Goal: Information Seeking & Learning: Learn about a topic

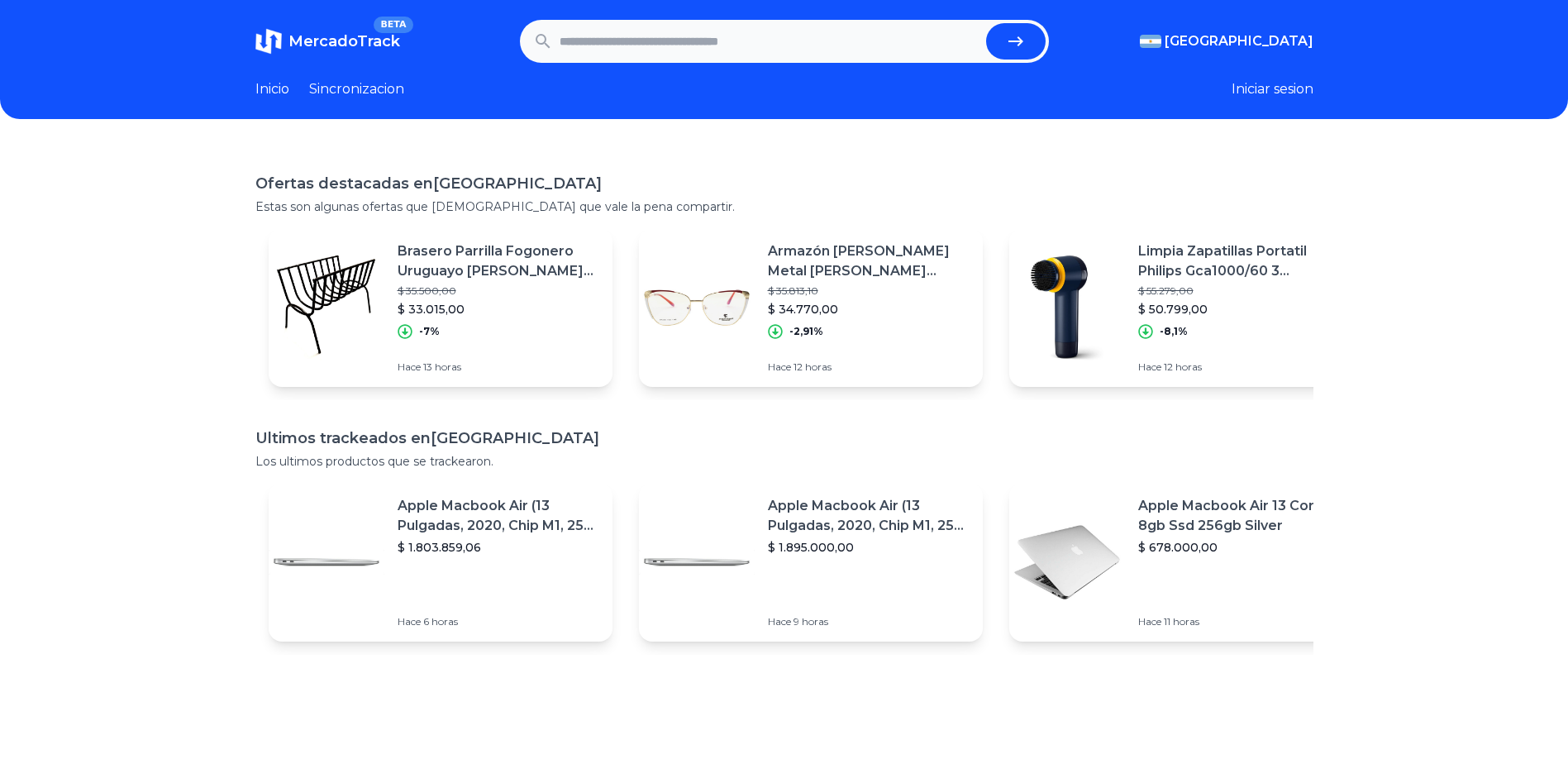
click at [659, 44] on input "text" at bounding box center [769, 41] width 420 height 36
type input "*****"
click at [986, 23] on button "submit" at bounding box center [1015, 41] width 60 height 36
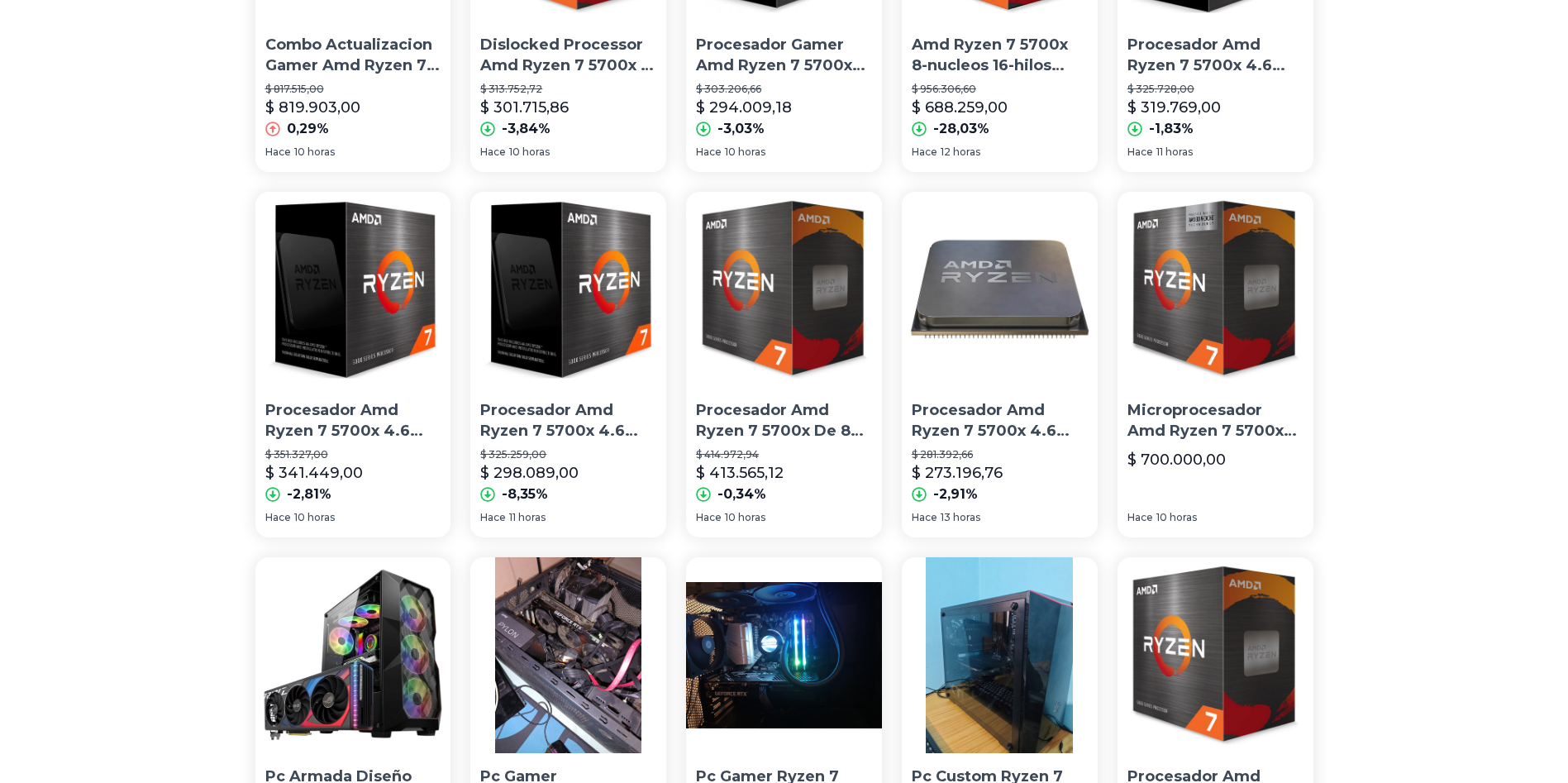
scroll to position [744, 4]
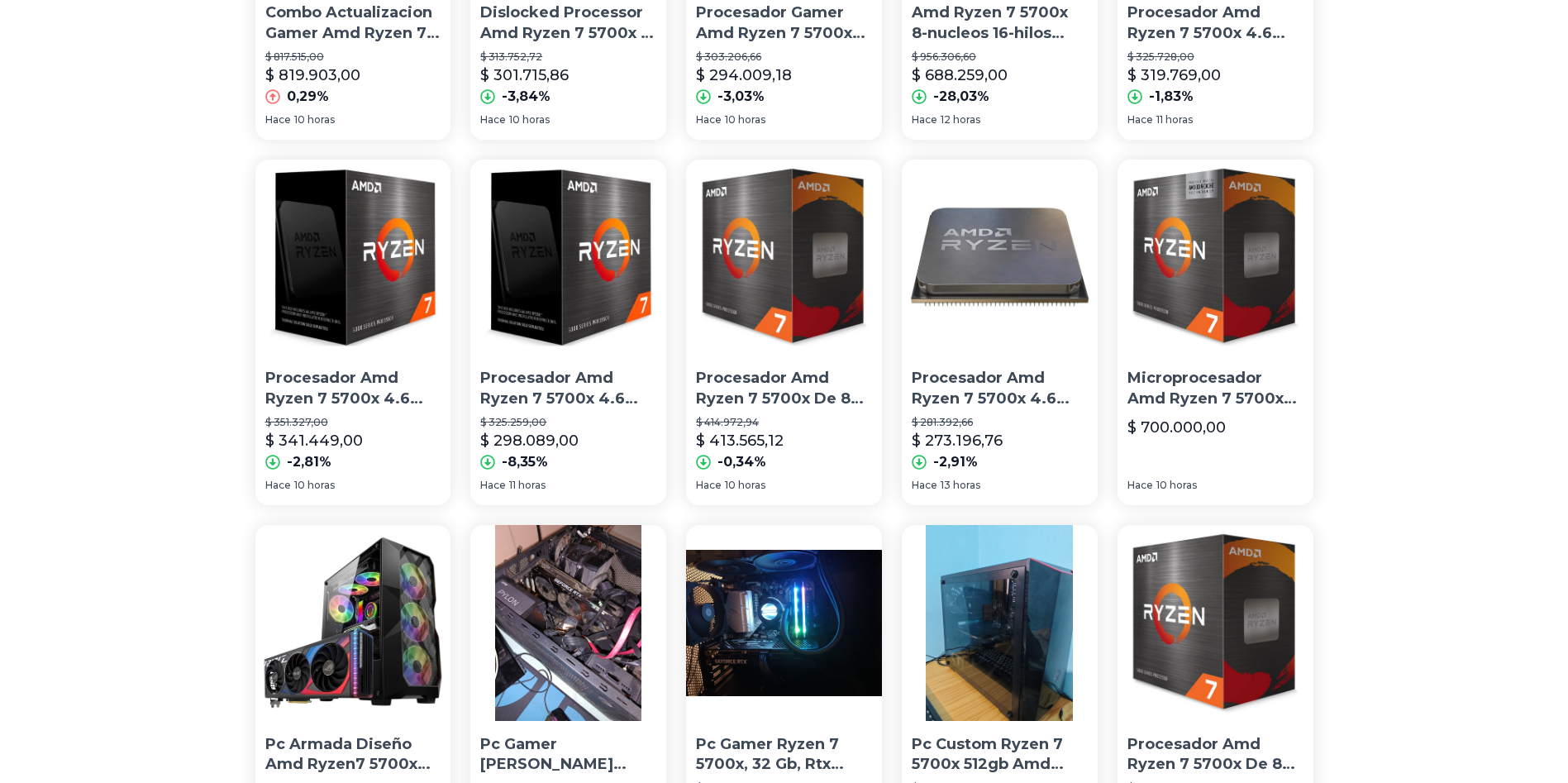
drag, startPoint x: 990, startPoint y: 296, endPoint x: 1146, endPoint y: 289, distance: 156.2
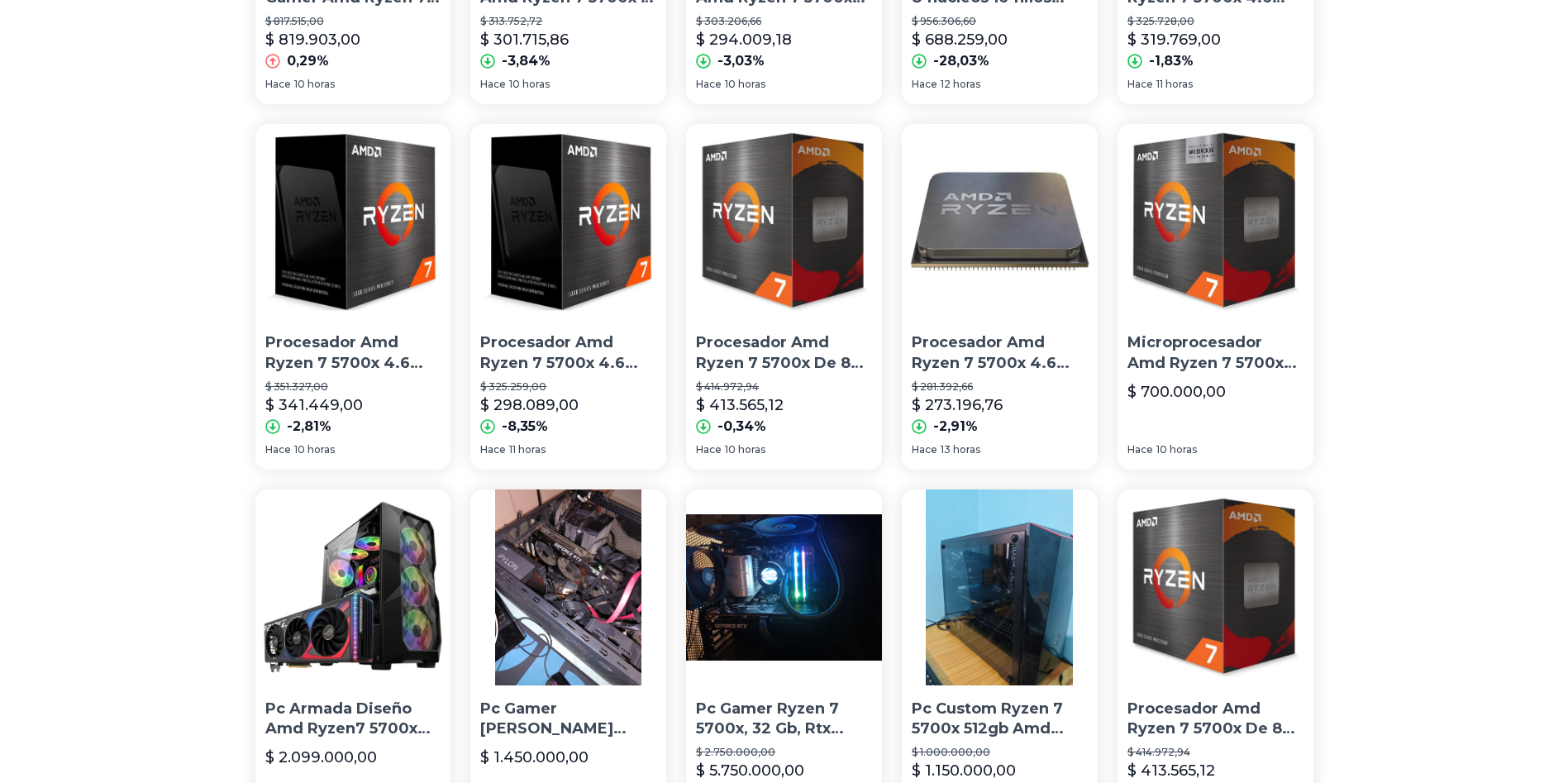
scroll to position [1075, 4]
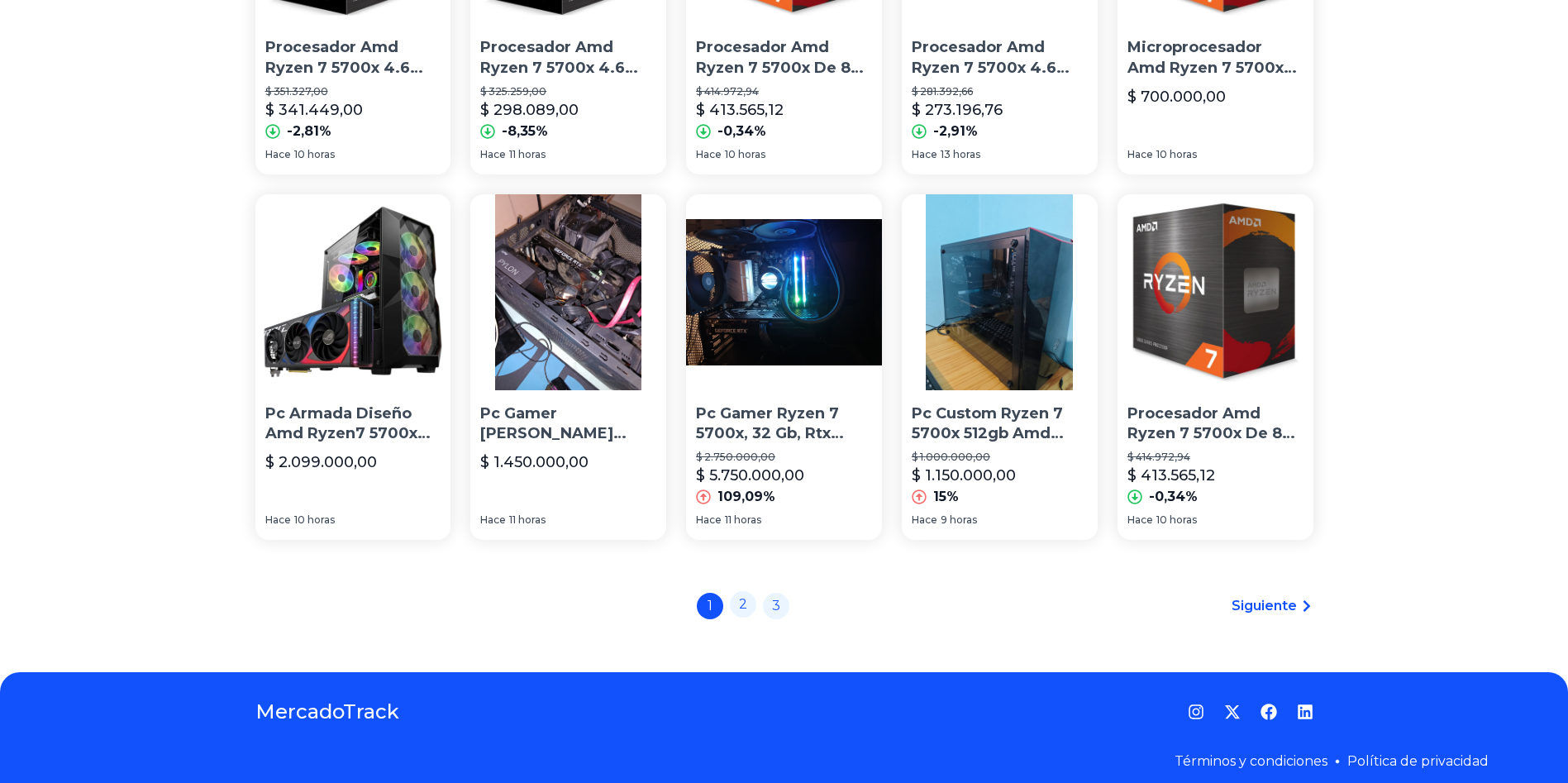
click at [742, 611] on link "2" at bounding box center [743, 605] width 27 height 27
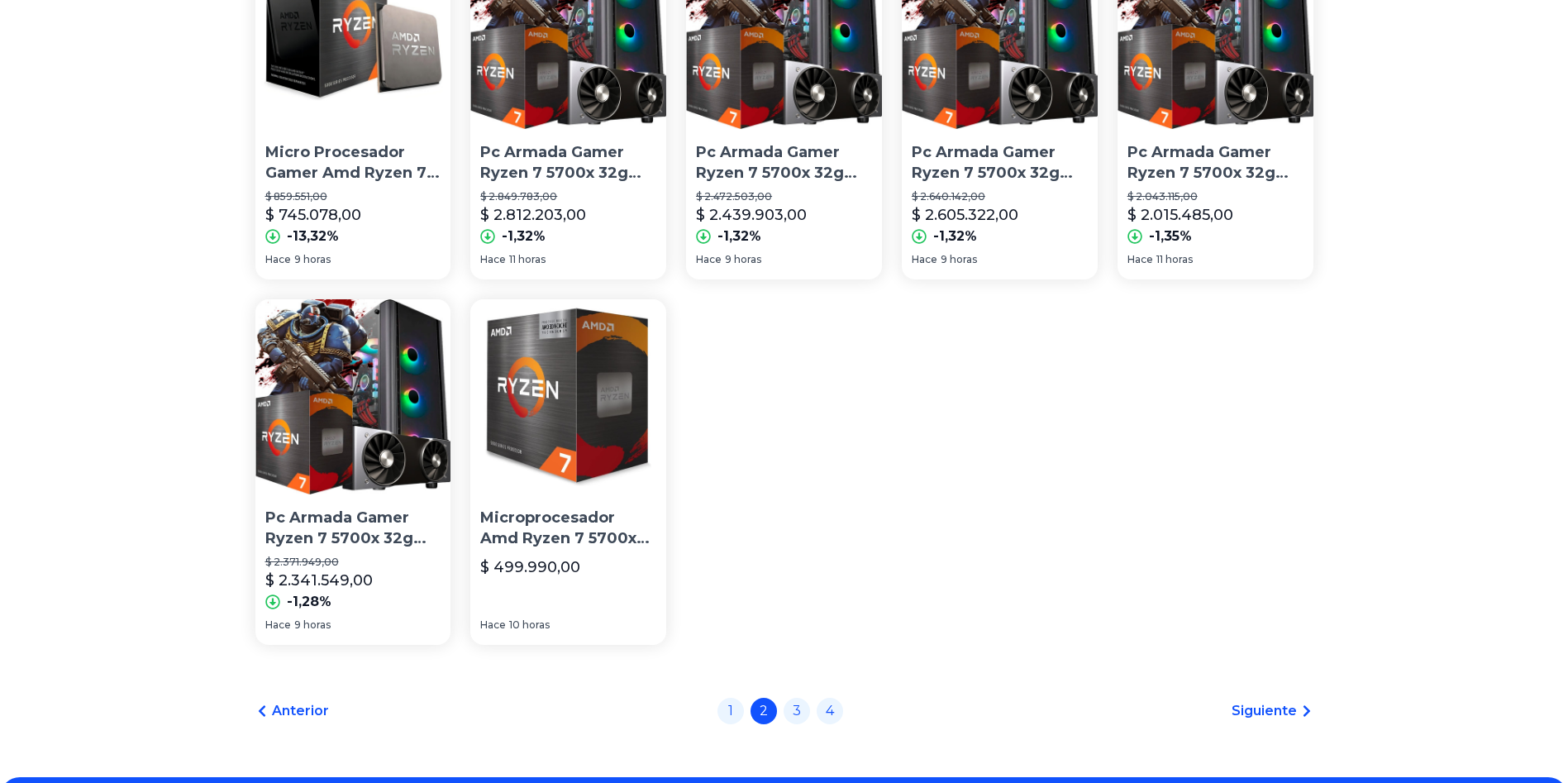
scroll to position [724, 4]
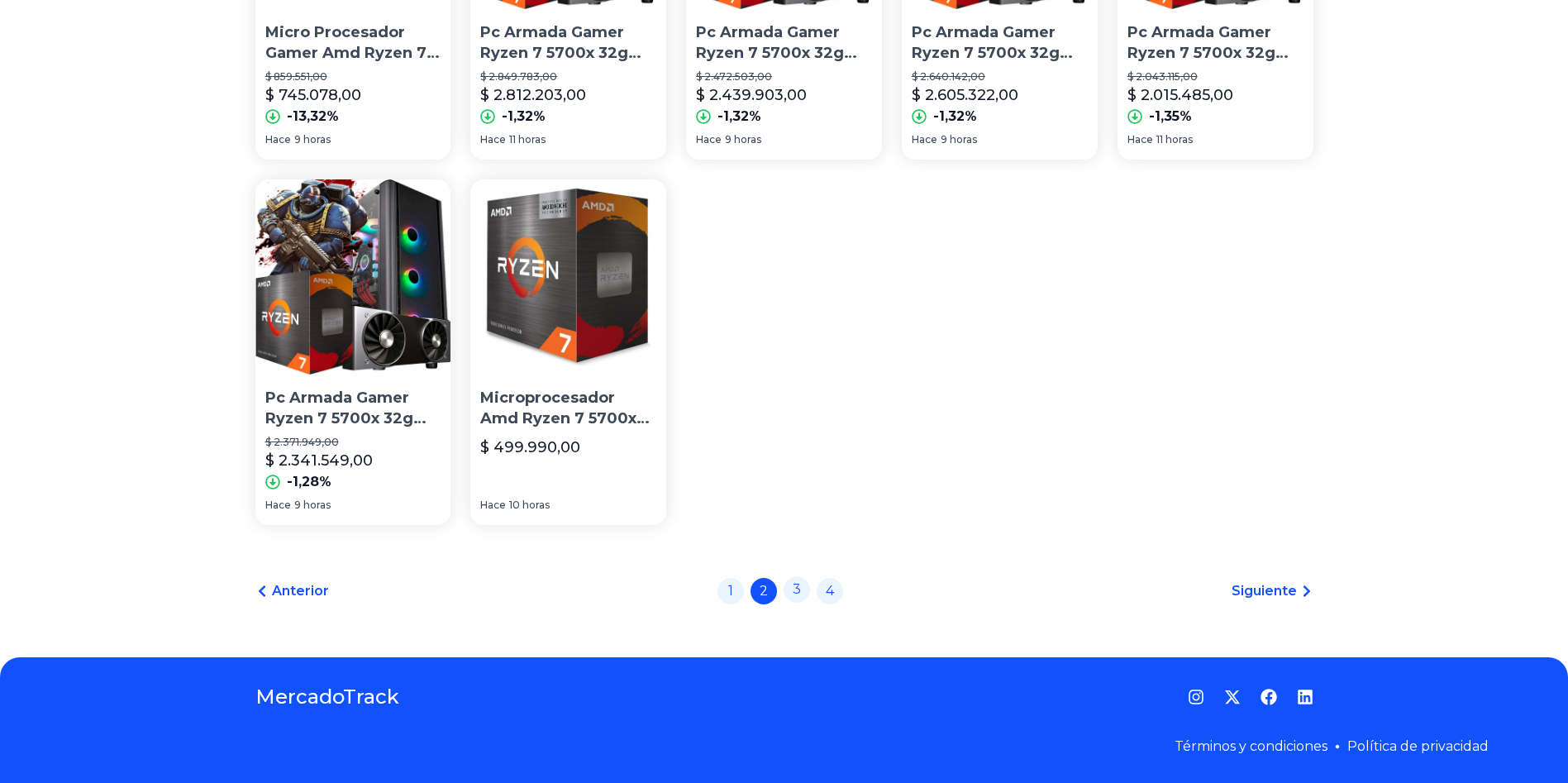
click at [793, 588] on link "3" at bounding box center [797, 589] width 27 height 27
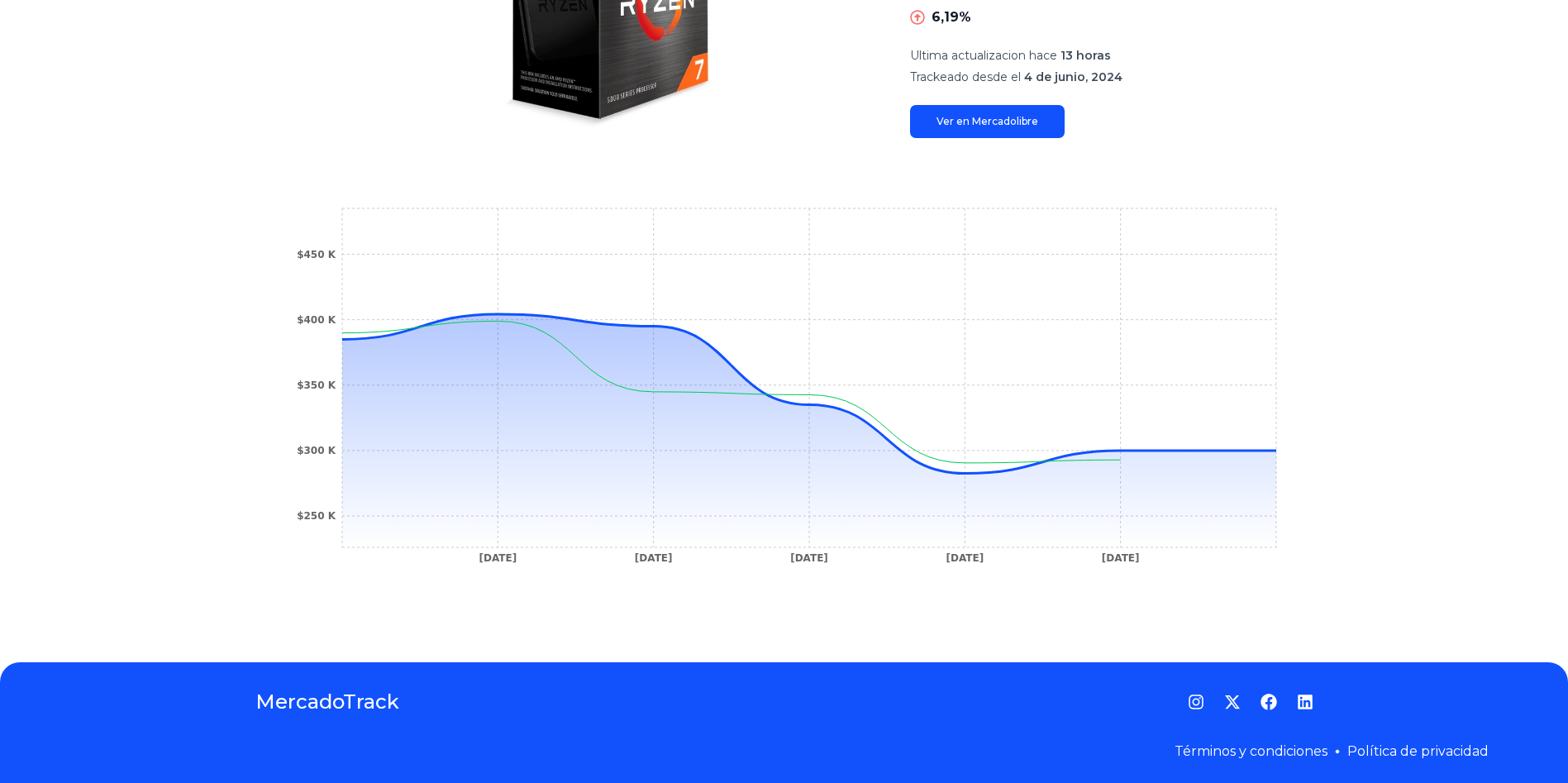
scroll to position [362, 0]
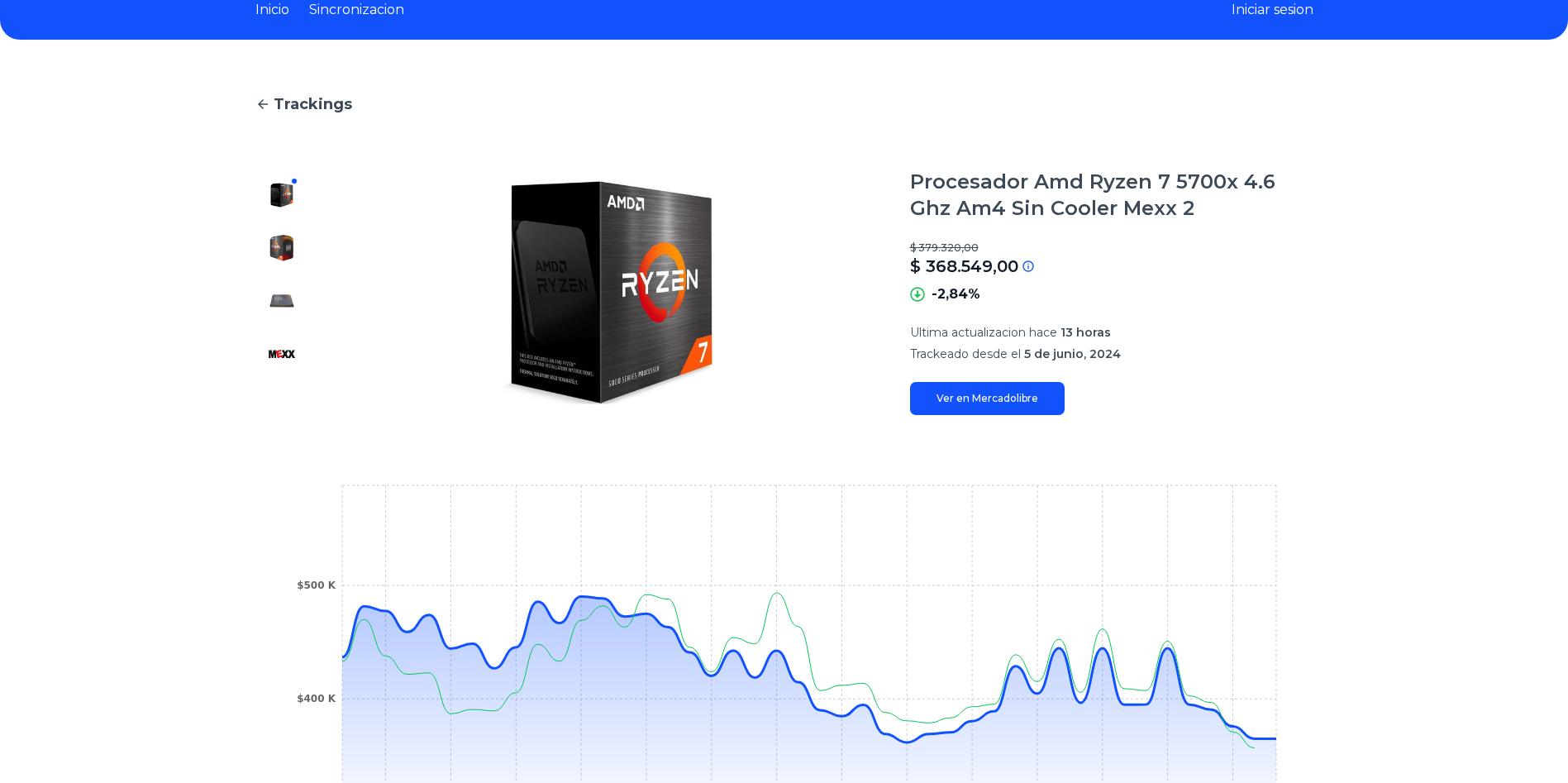
scroll to position [248, 0]
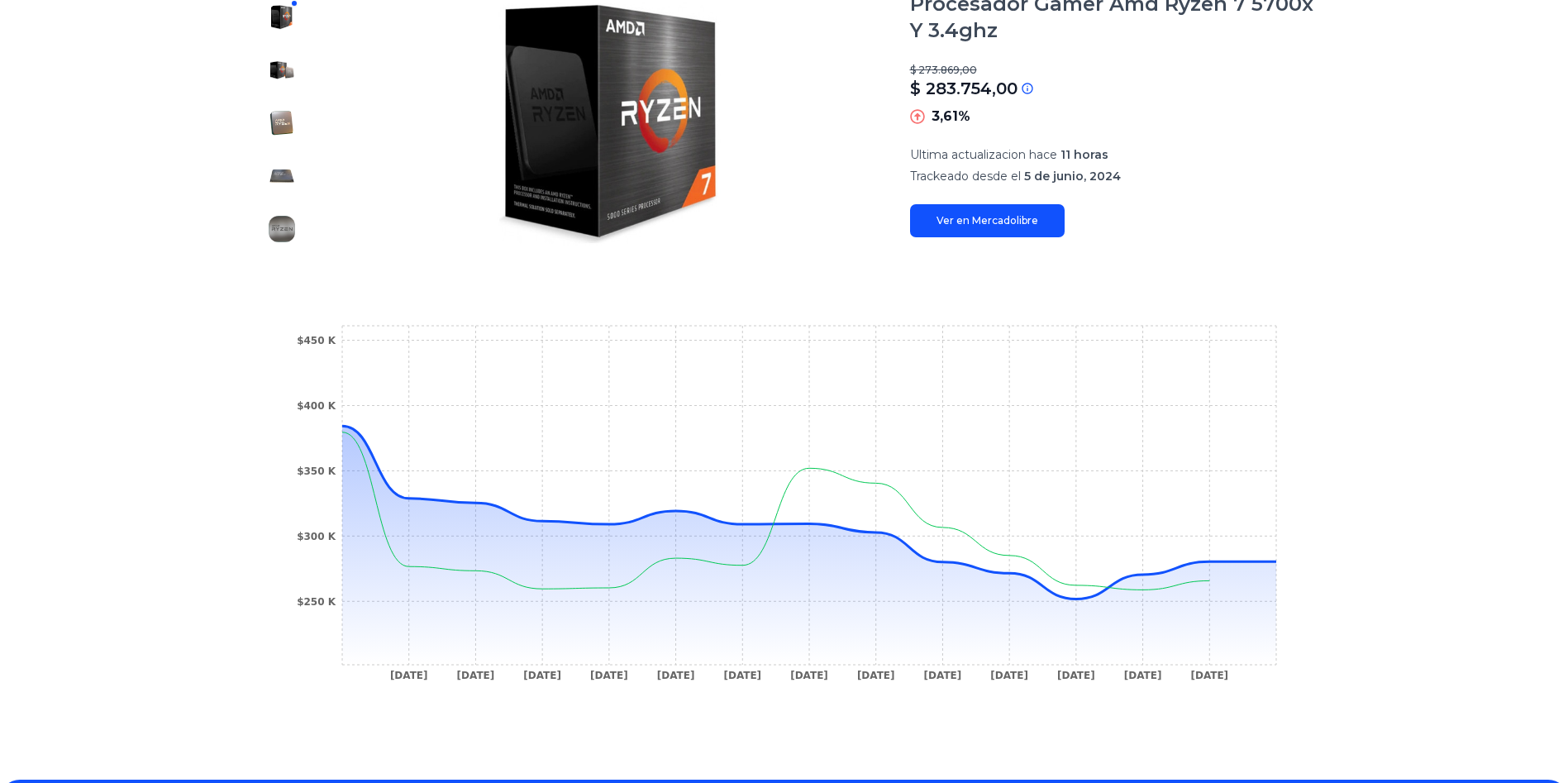
scroll to position [214, 0]
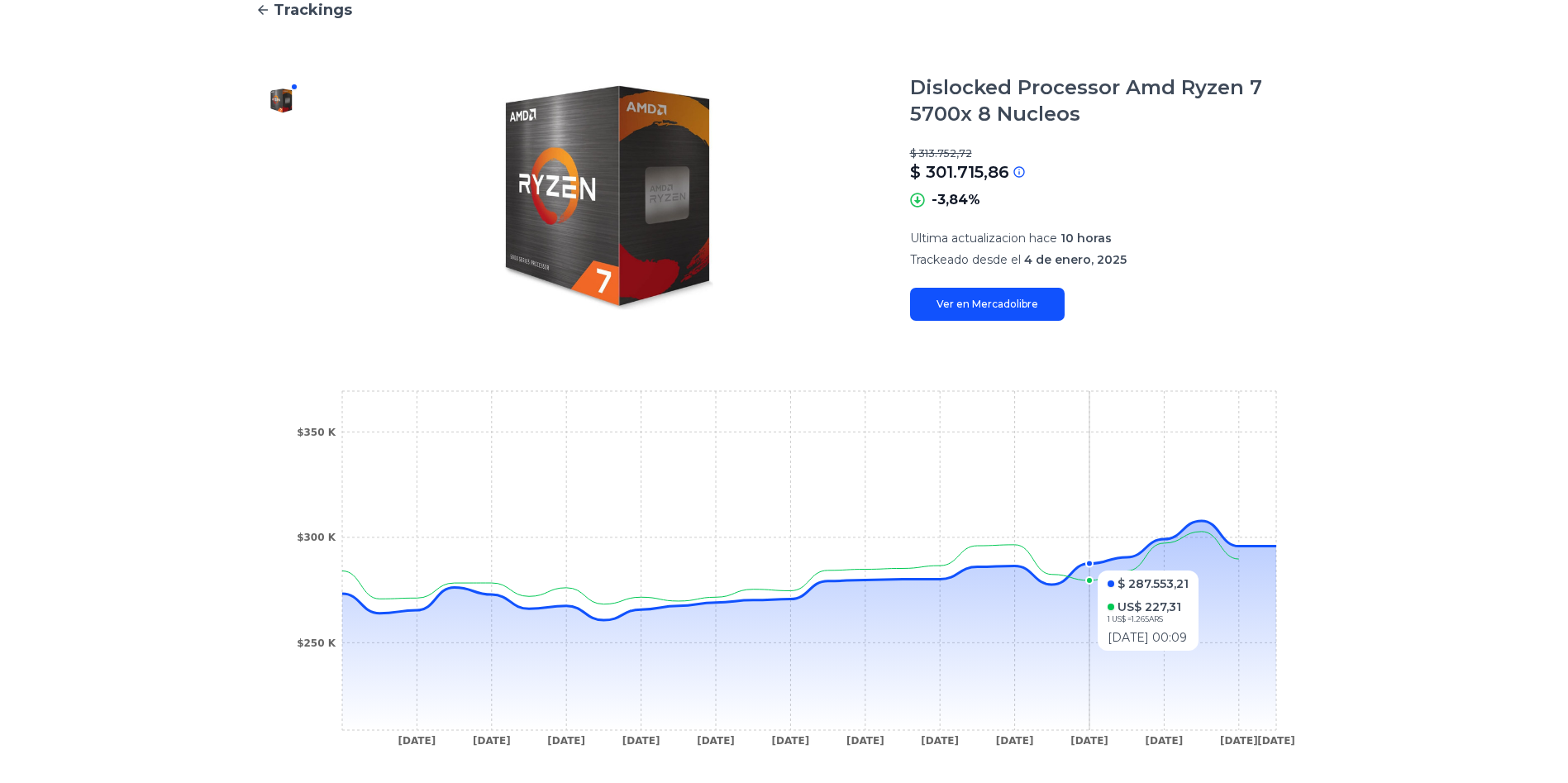
scroll to position [165, 0]
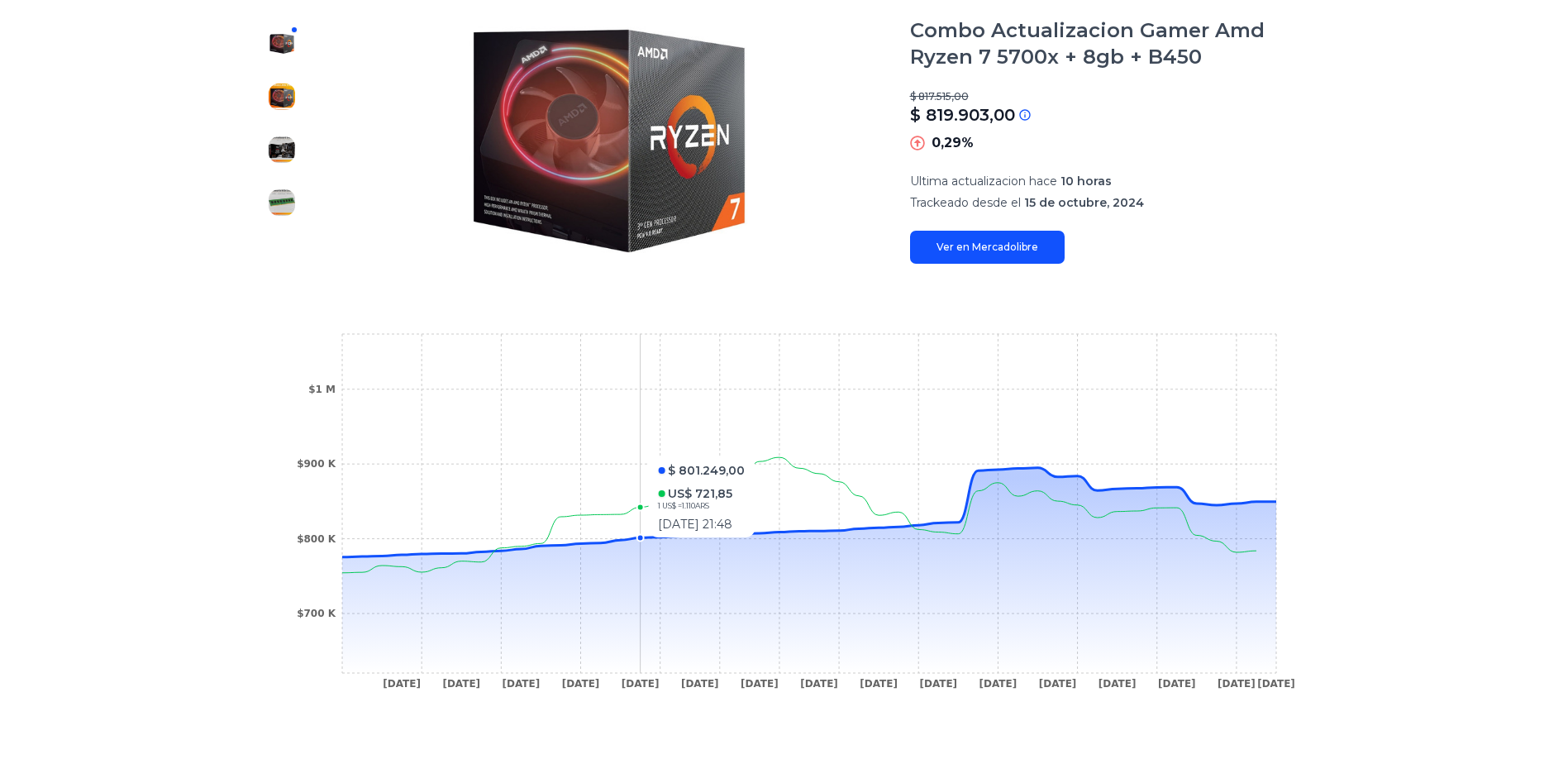
scroll to position [165, 0]
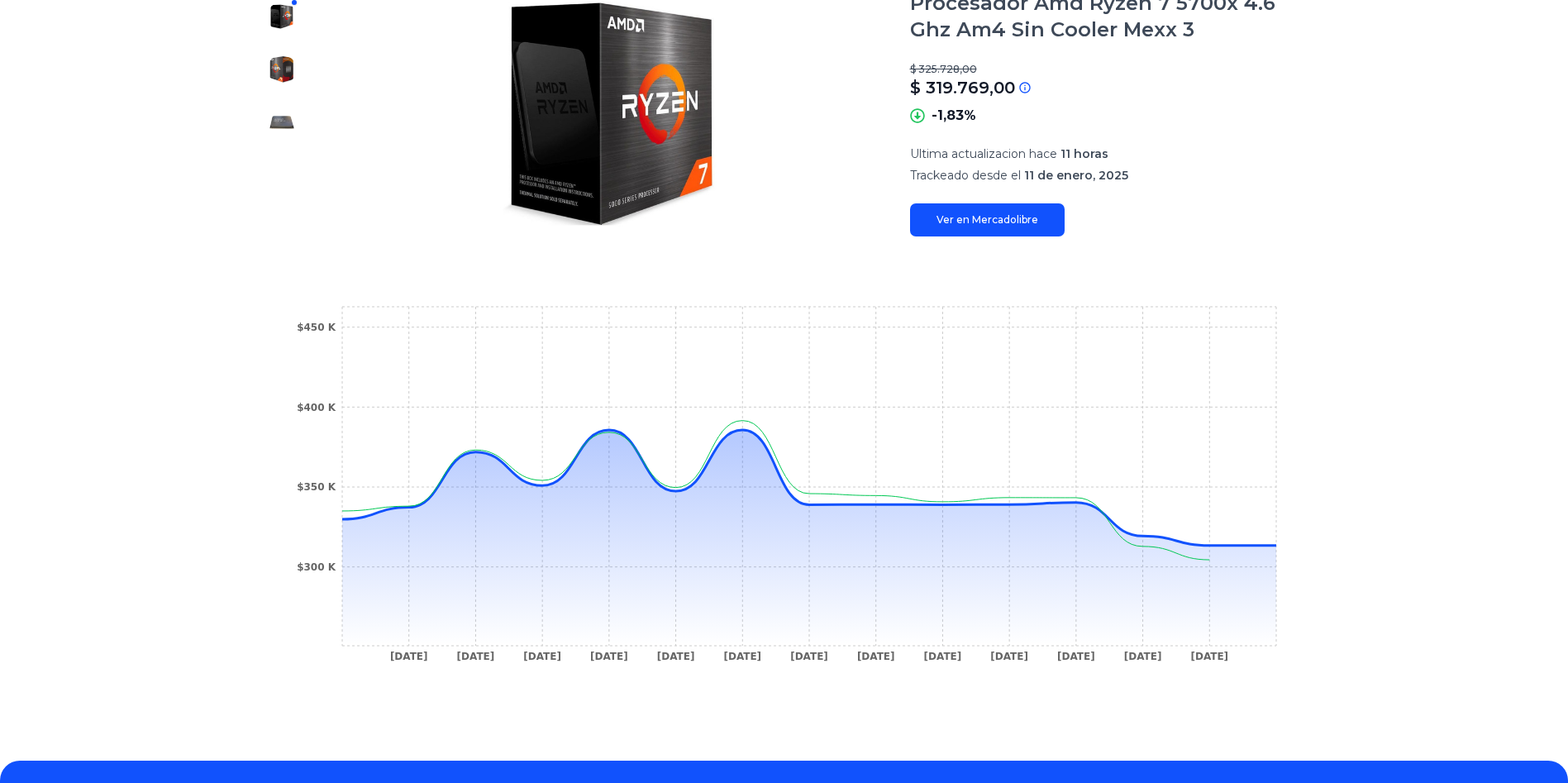
scroll to position [248, 0]
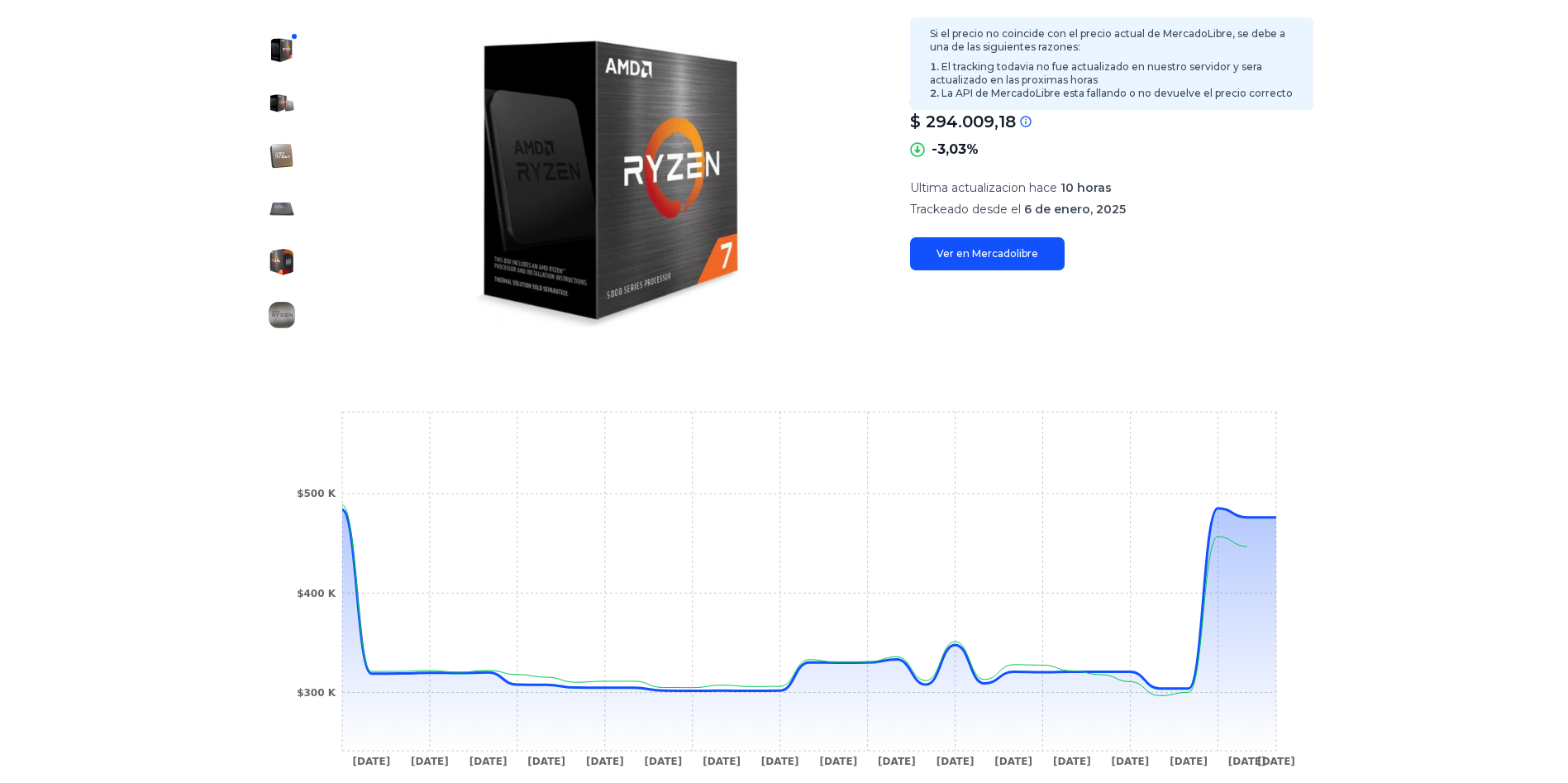
scroll to position [248, 0]
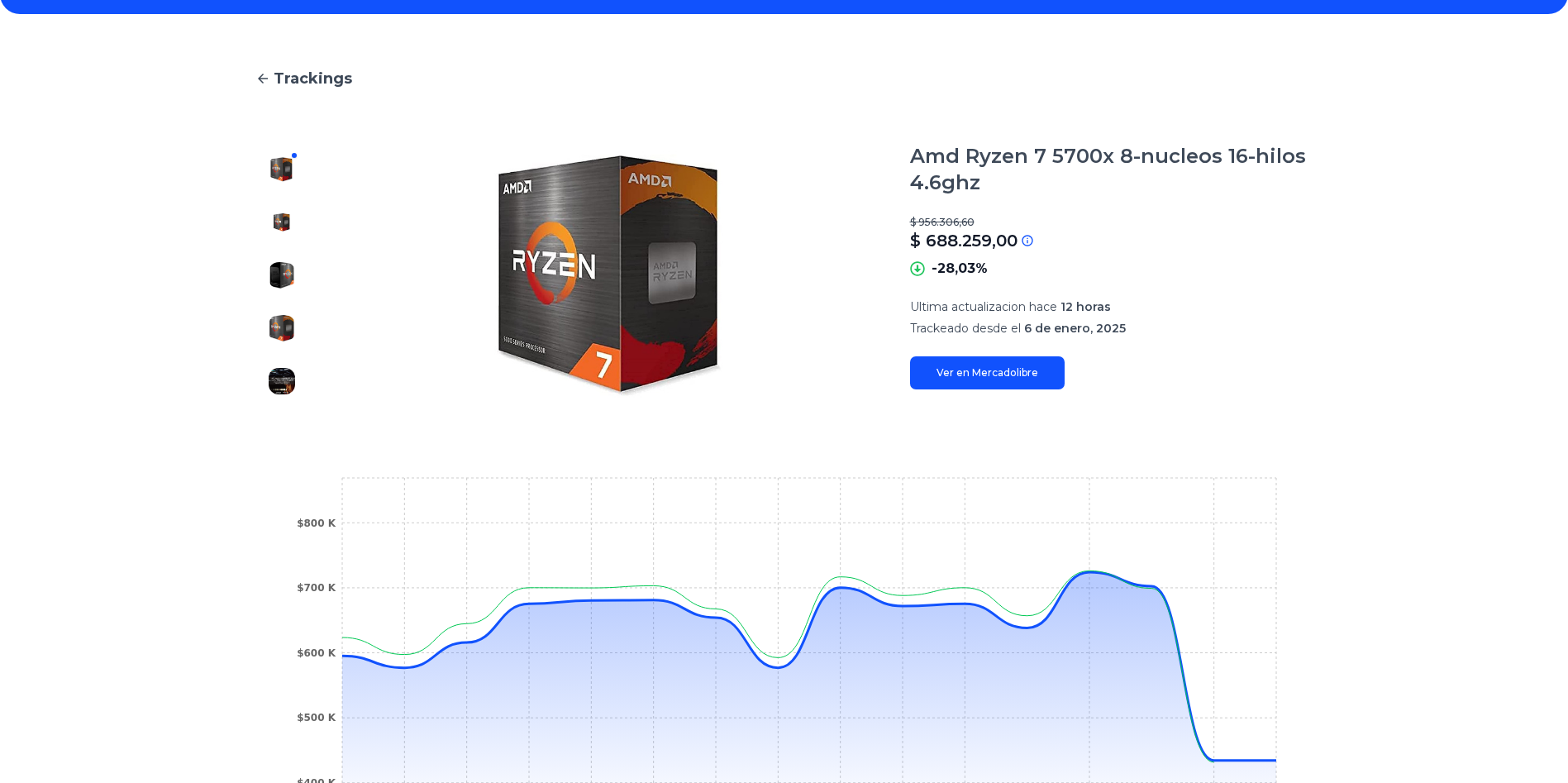
scroll to position [165, 0]
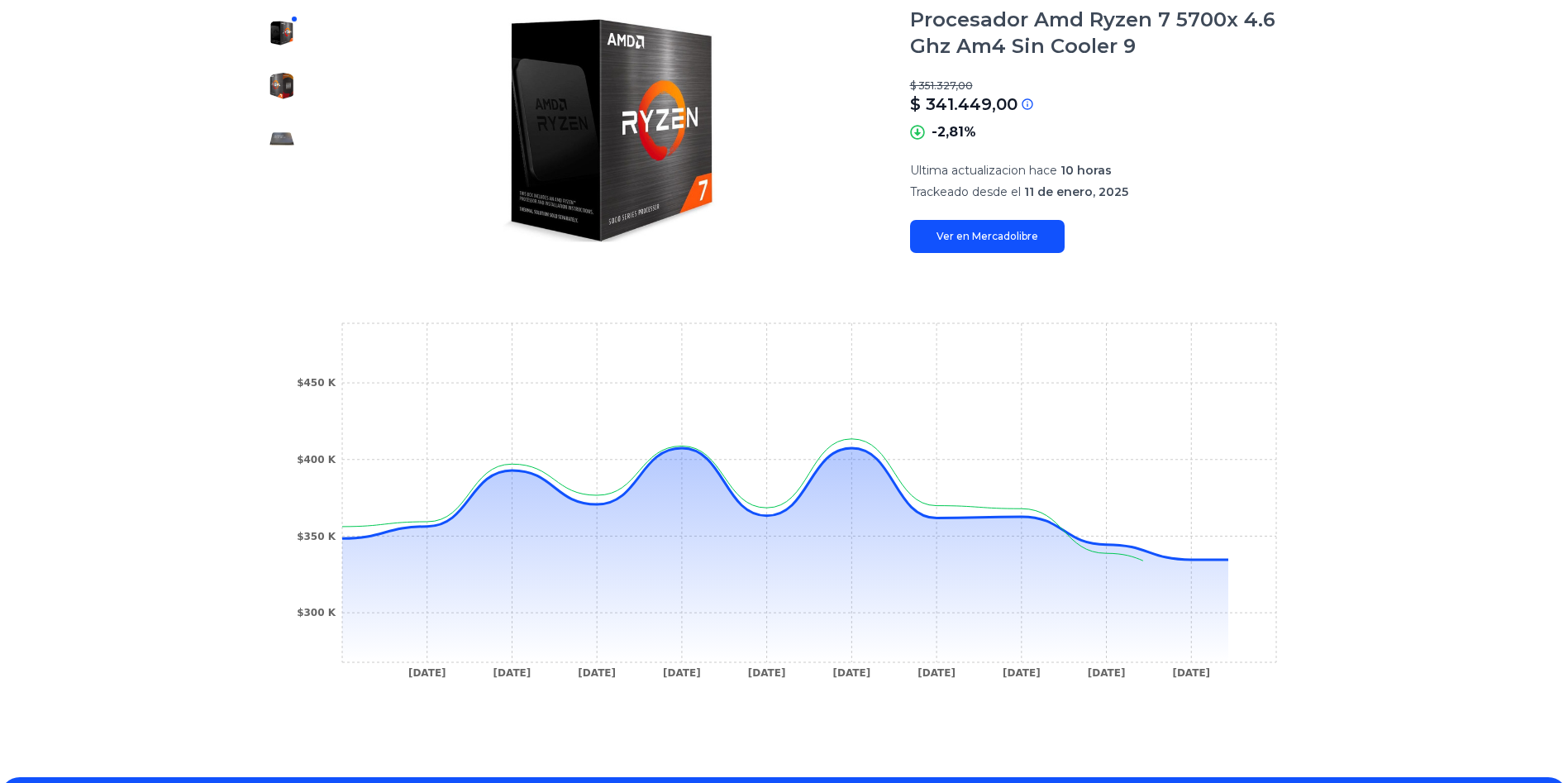
scroll to position [330, 0]
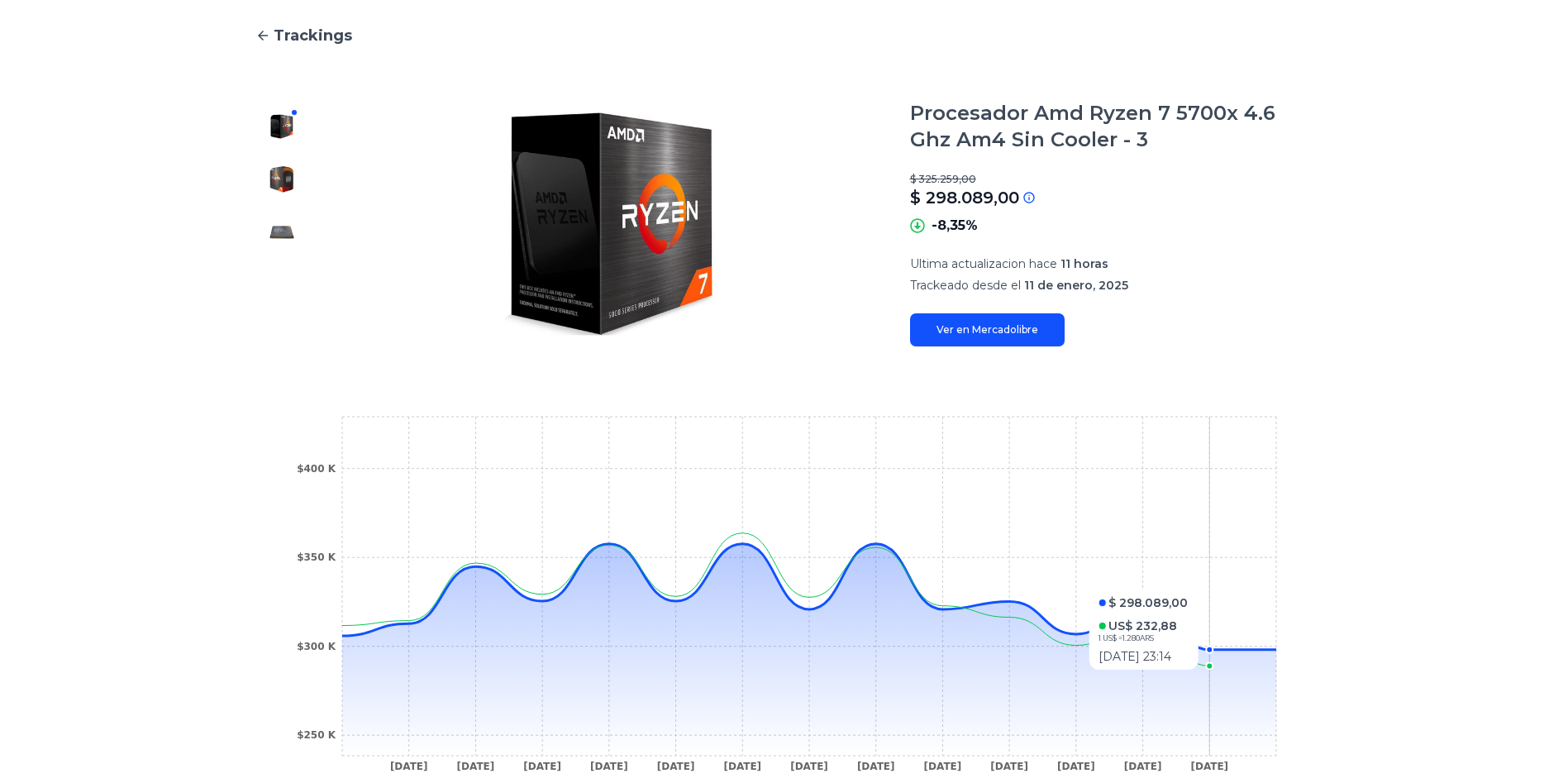
scroll to position [83, 0]
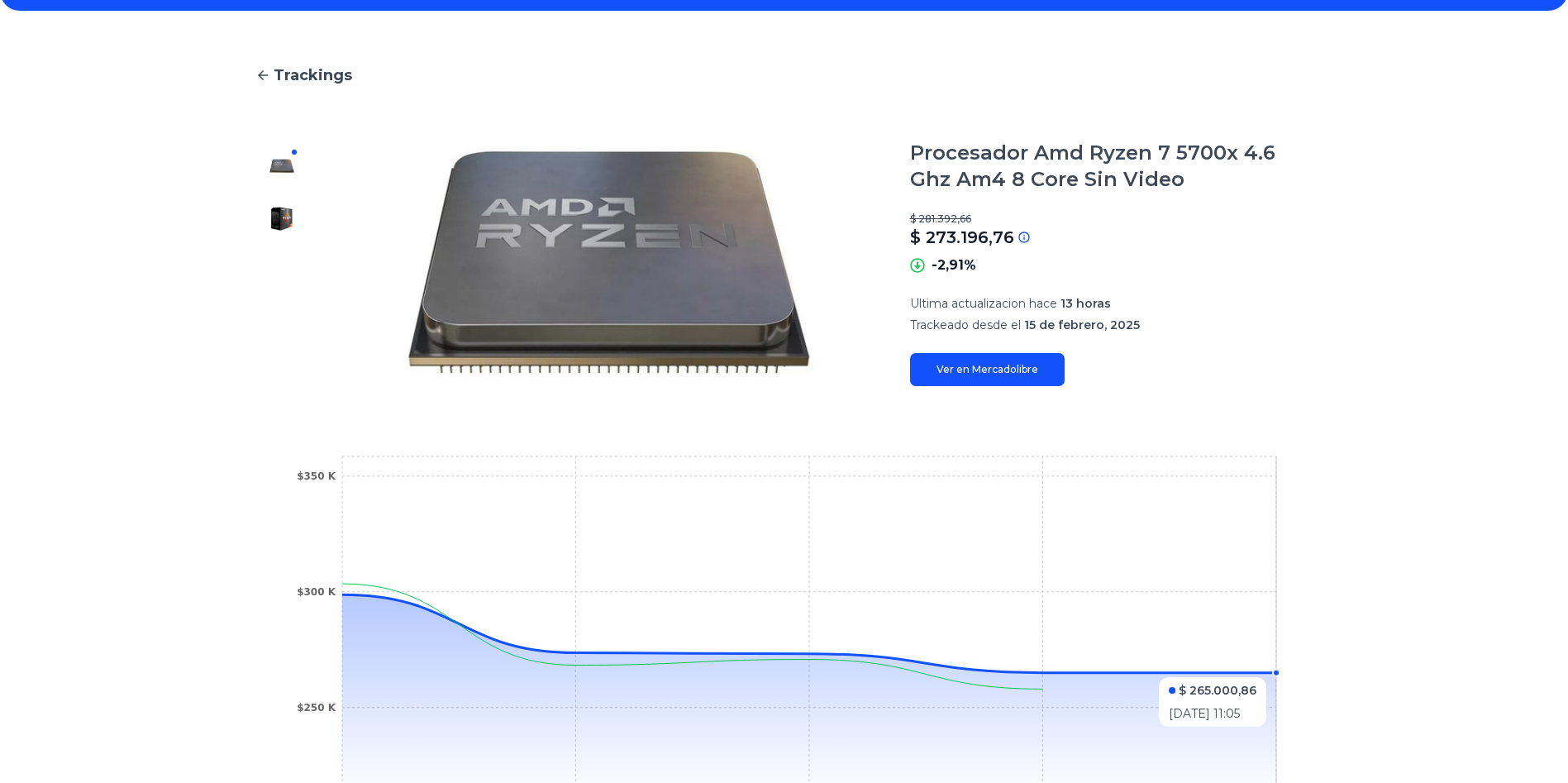
scroll to position [83, 0]
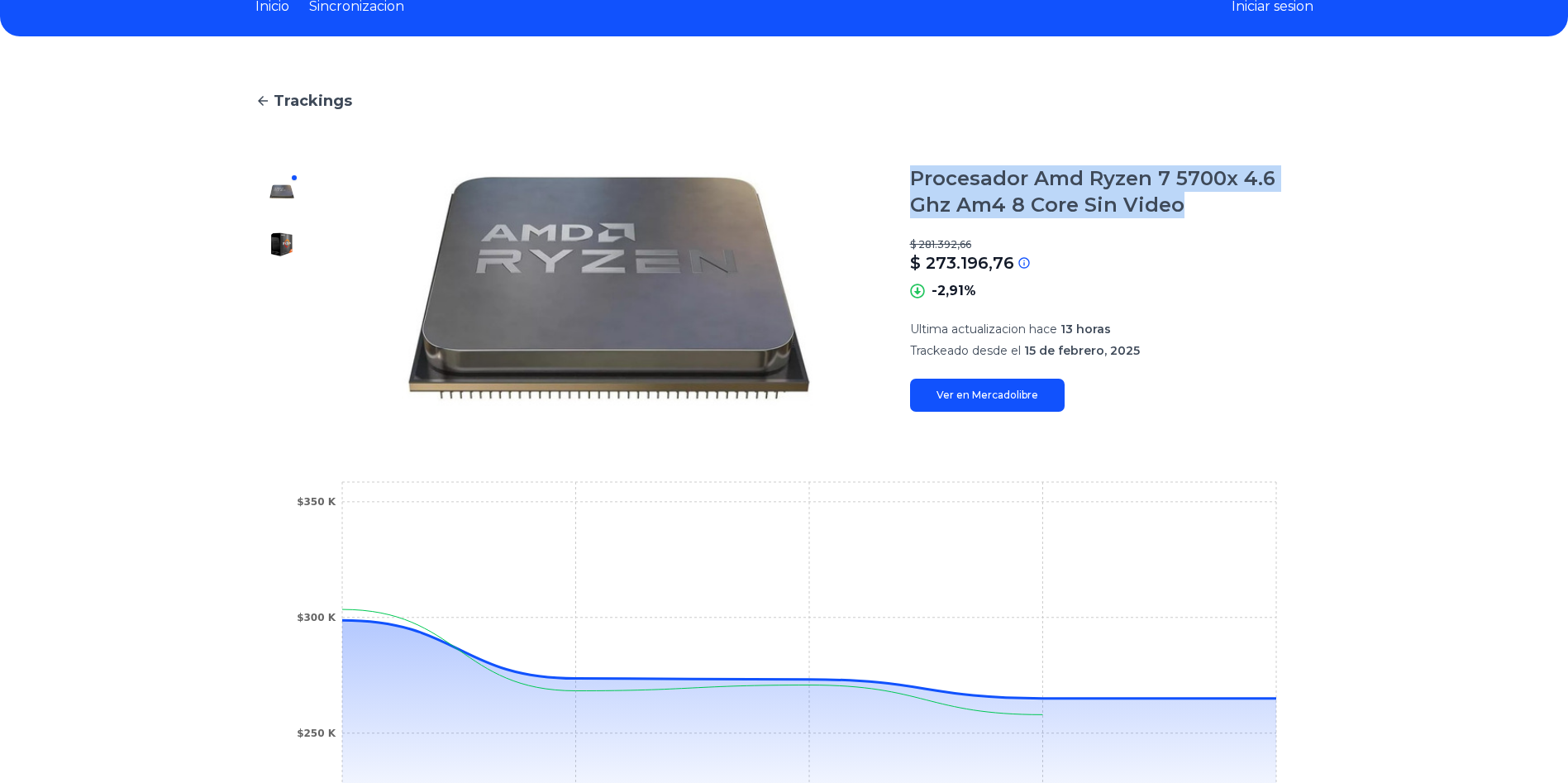
drag, startPoint x: 919, startPoint y: 174, endPoint x: 1184, endPoint y: 196, distance: 265.9
click at [1184, 196] on h1 "Procesador Amd Ryzen 7 5700x 4.6 Ghz Am4 8 Core Sin Video" at bounding box center [1111, 192] width 403 height 53
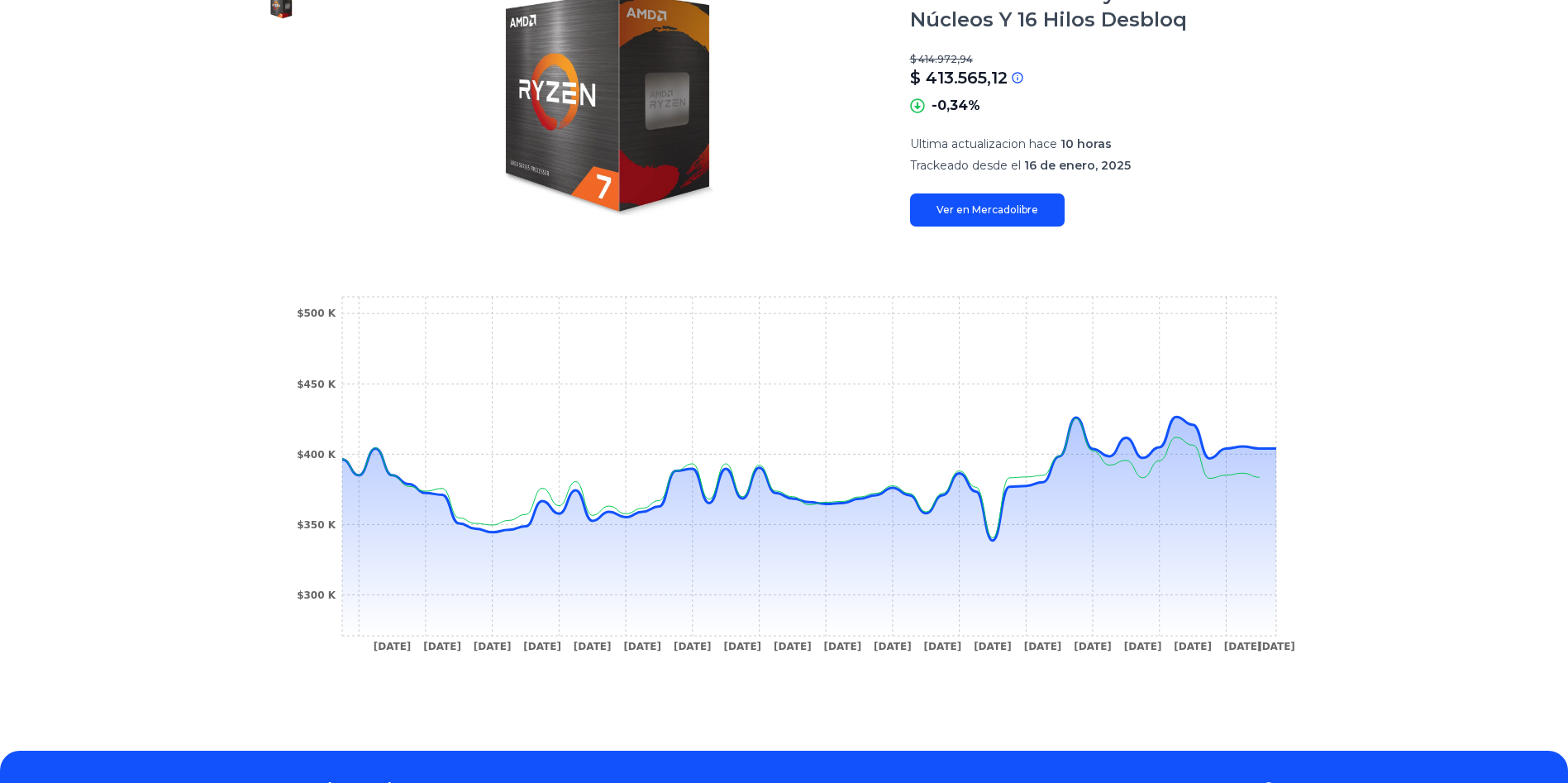
scroll to position [362, 0]
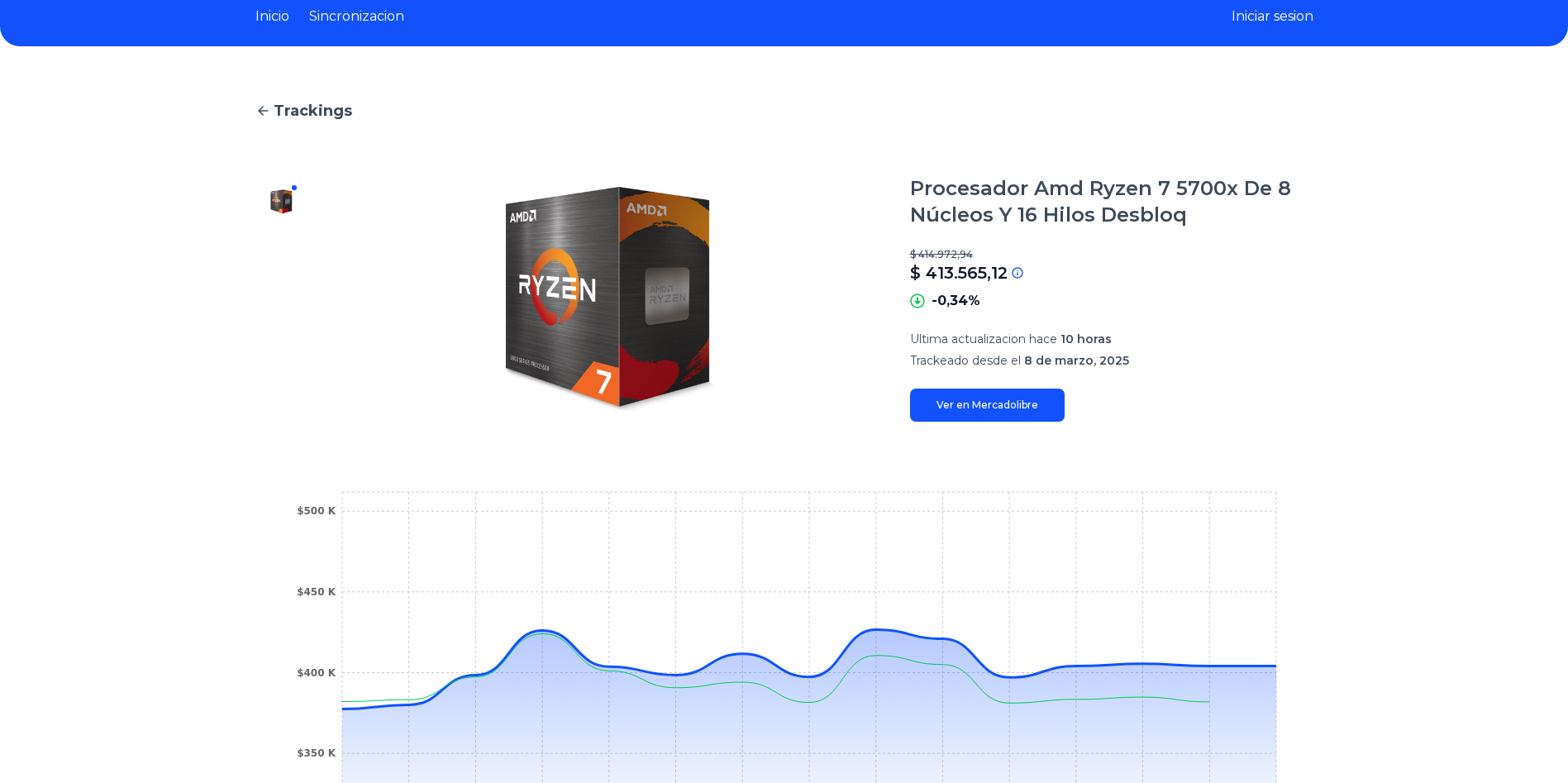
scroll to position [83, 0]
